Goal: Task Accomplishment & Management: Manage account settings

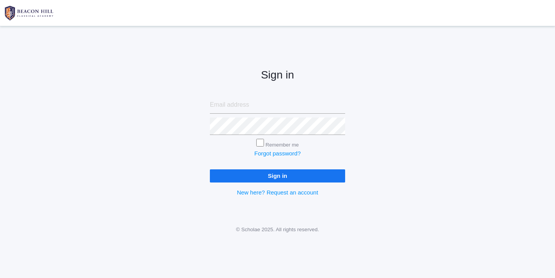
click at [245, 104] on input "email" at bounding box center [277, 104] width 135 height 17
type input "websterjl03@aol.com"
click at [271, 174] on input "Sign in" at bounding box center [277, 175] width 135 height 13
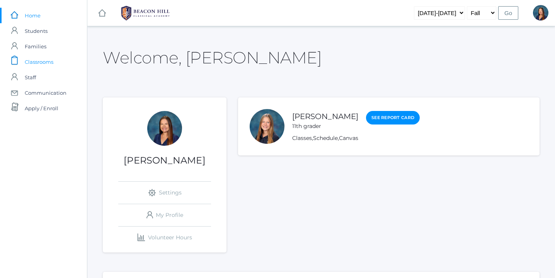
click at [46, 62] on span "Classrooms" at bounding box center [39, 61] width 29 height 15
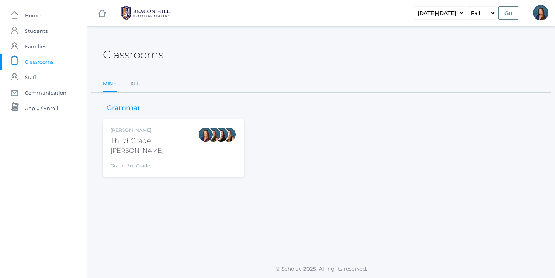
click at [175, 141] on div "[PERSON_NAME] Third Grade [PERSON_NAME] Grade: 3rd Grade 03LA" at bounding box center [174, 148] width 126 height 43
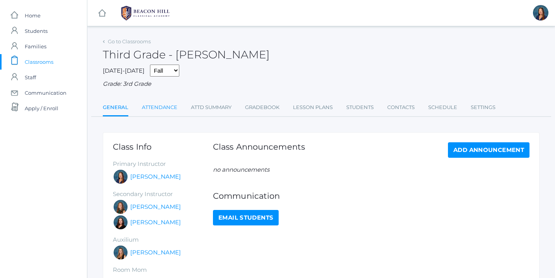
click at [163, 107] on link "Attendance" at bounding box center [160, 107] width 36 height 15
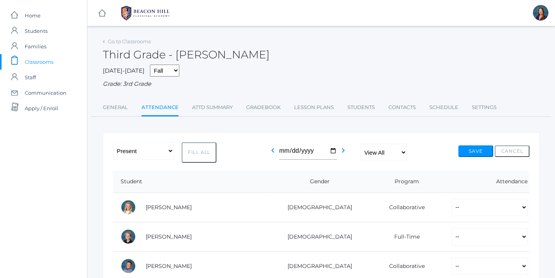
click at [198, 151] on button "Fill All" at bounding box center [199, 152] width 35 height 20
select select "P"
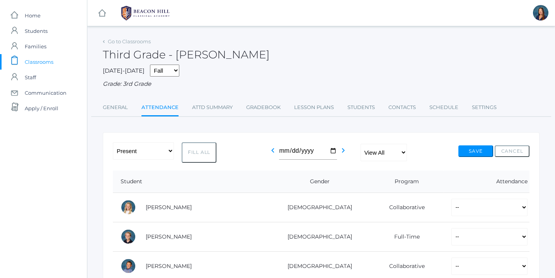
select select "P"
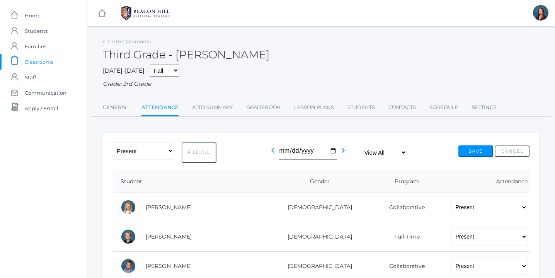
select select "P"
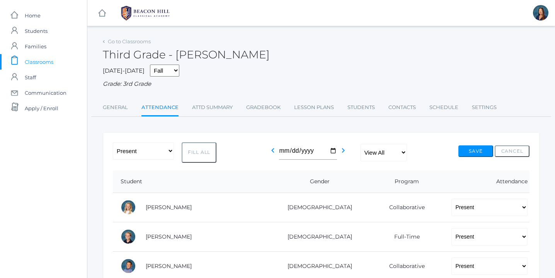
select select "P"
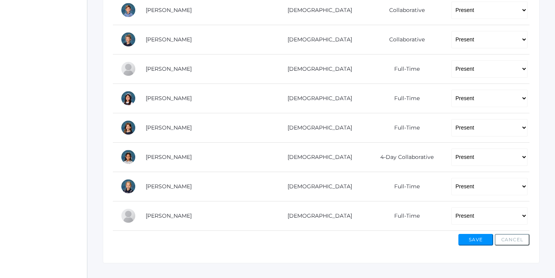
scroll to position [521, 0]
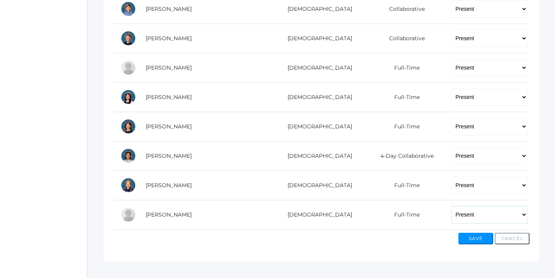
click at [522, 214] on select "-- Present Present-At-Home Tardy Excused Tardy Unexcused Absent Excused Absent …" at bounding box center [489, 214] width 76 height 17
select select "AE"
click at [451, 206] on select "-- Present Present-At-Home Tardy Excused Tardy Unexcused Absent Excused Absent …" at bounding box center [489, 214] width 76 height 17
click at [476, 240] on button "Save" at bounding box center [475, 239] width 35 height 12
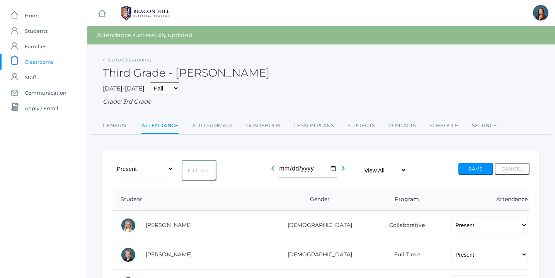
click at [384, 56] on div "Third Grade - Webster" at bounding box center [321, 68] width 437 height 29
